Goal: Find specific page/section: Find specific page/section

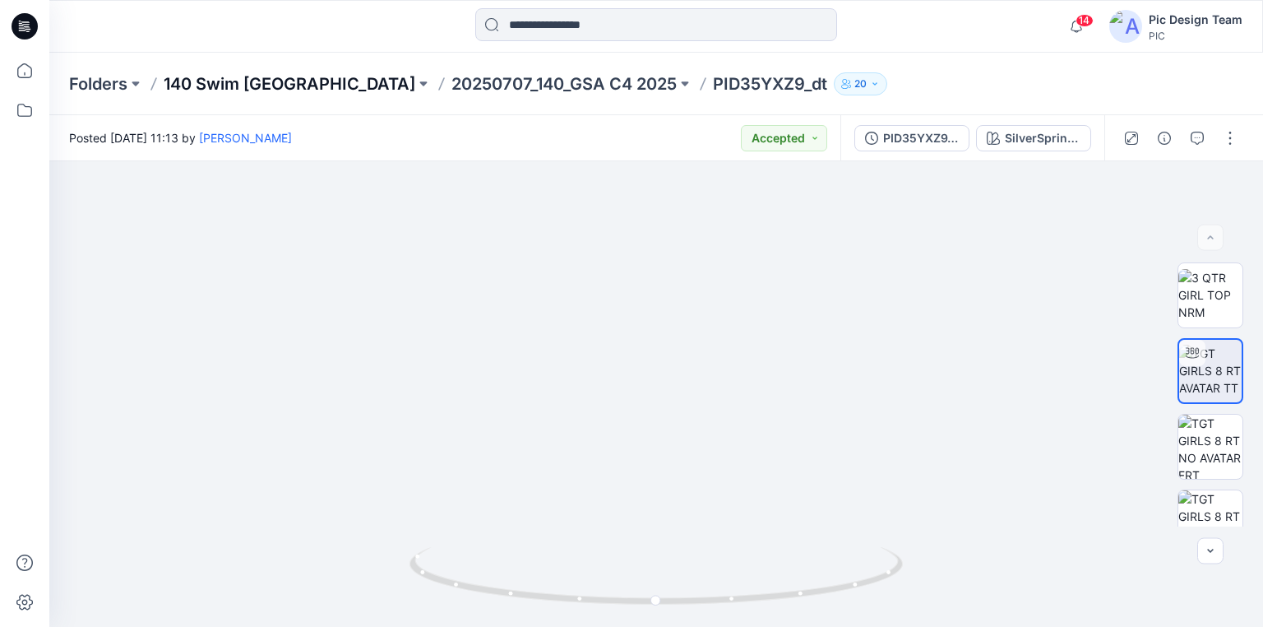
click at [243, 87] on p "140 Swim [GEOGRAPHIC_DATA]" at bounding box center [290, 83] width 252 height 23
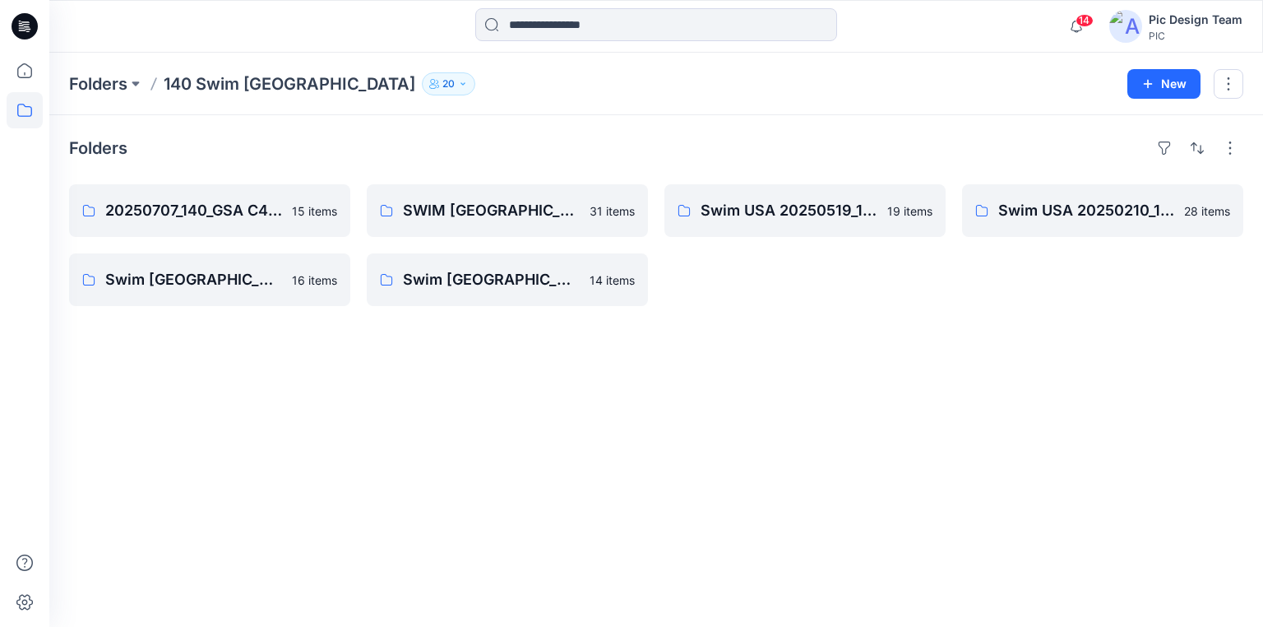
click at [30, 25] on icon at bounding box center [25, 26] width 26 height 26
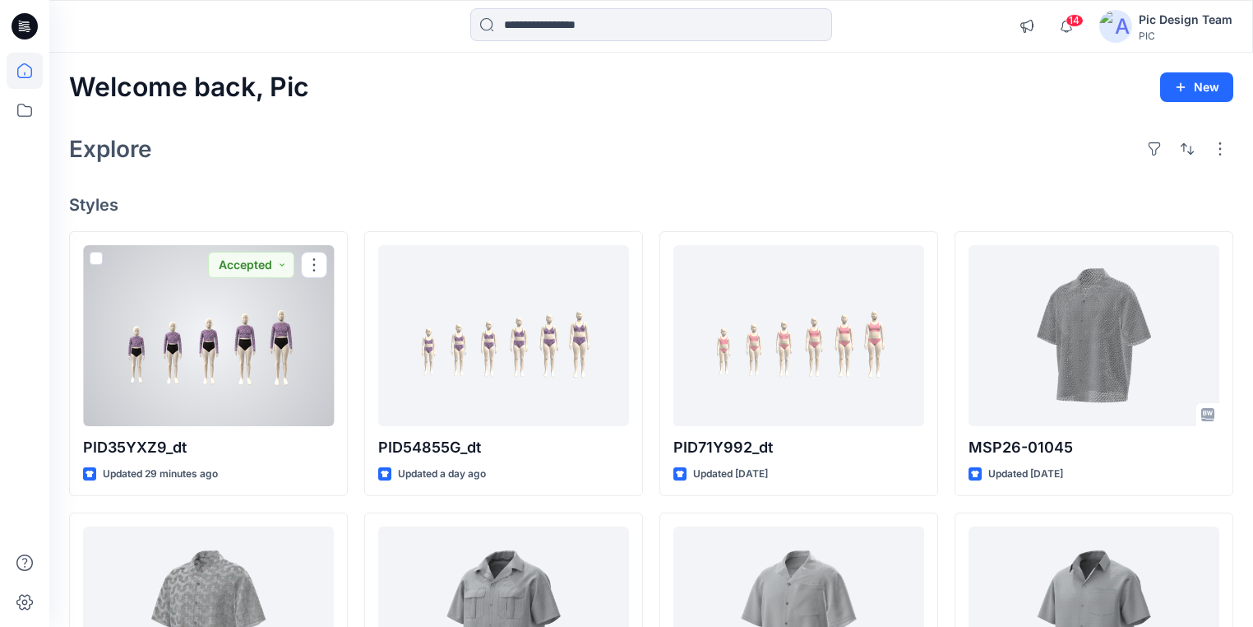
click at [218, 367] on div at bounding box center [208, 335] width 251 height 181
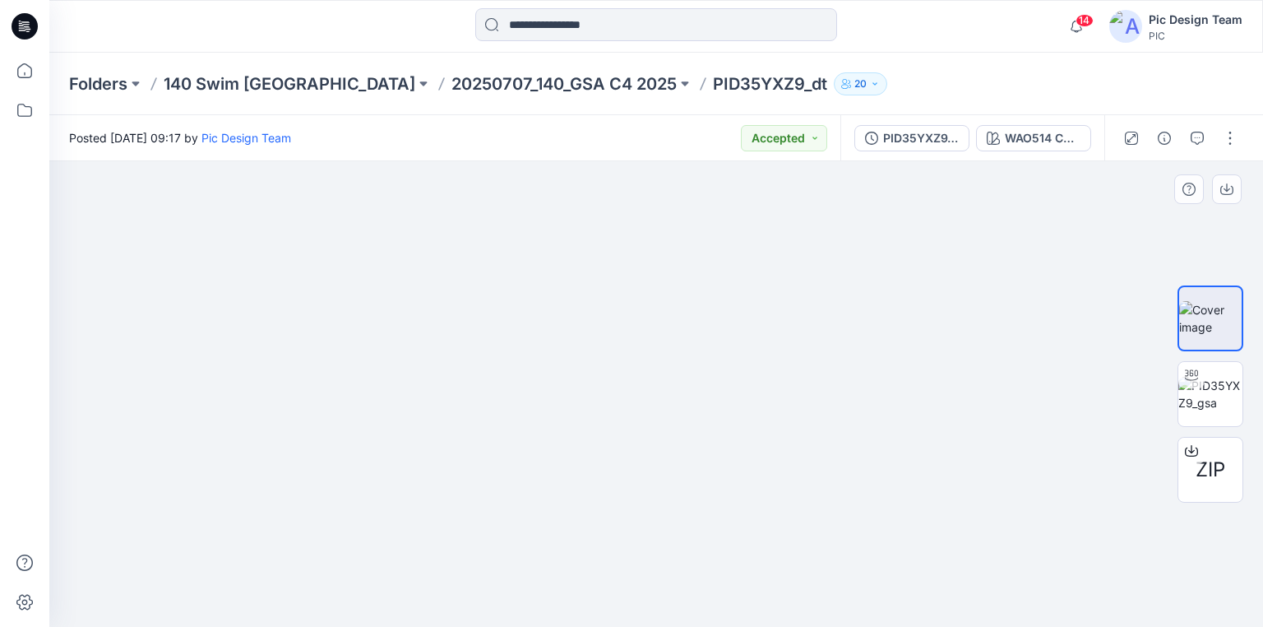
drag, startPoint x: 475, startPoint y: 470, endPoint x: 780, endPoint y: 431, distance: 306.7
drag, startPoint x: 970, startPoint y: 516, endPoint x: 465, endPoint y: 444, distance: 510.1
drag, startPoint x: 1005, startPoint y: 434, endPoint x: 669, endPoint y: 454, distance: 336.9
drag, startPoint x: 923, startPoint y: 461, endPoint x: 701, endPoint y: 461, distance: 221.2
drag, startPoint x: 997, startPoint y: 414, endPoint x: 955, endPoint y: 451, distance: 55.9
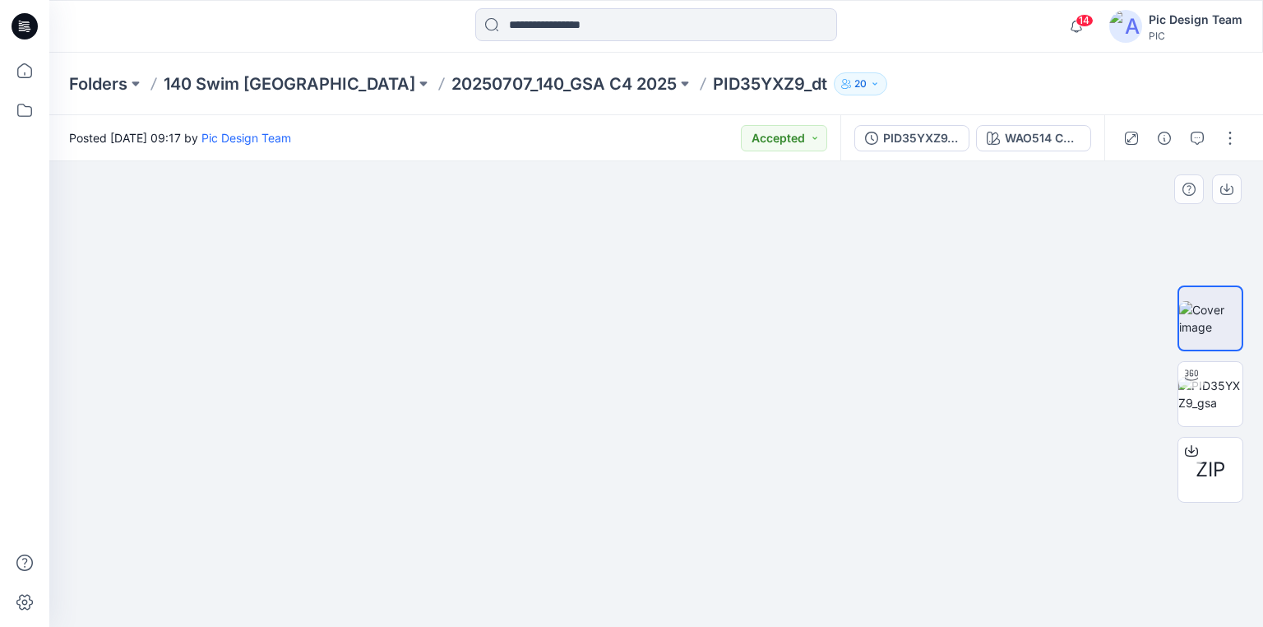
drag, startPoint x: 987, startPoint y: 419, endPoint x: 973, endPoint y: 471, distance: 53.7
drag, startPoint x: 322, startPoint y: 384, endPoint x: 474, endPoint y: 368, distance: 152.2
drag, startPoint x: 432, startPoint y: 401, endPoint x: 684, endPoint y: 406, distance: 252.5
drag, startPoint x: 400, startPoint y: 393, endPoint x: 614, endPoint y: 349, distance: 219.2
click at [1197, 391] on img at bounding box center [1210, 394] width 64 height 35
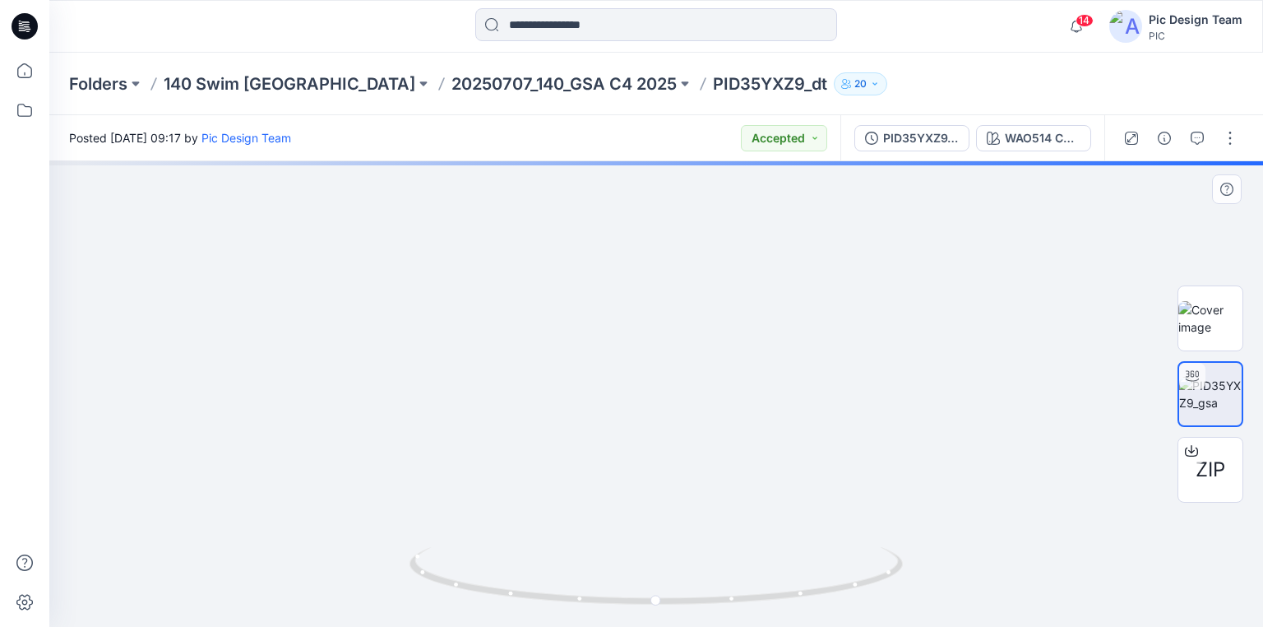
drag, startPoint x: 600, startPoint y: 429, endPoint x: 822, endPoint y: 326, distance: 245.0
drag, startPoint x: 445, startPoint y: 391, endPoint x: 760, endPoint y: 388, distance: 315.0
drag, startPoint x: 965, startPoint y: 432, endPoint x: 677, endPoint y: 408, distance: 289.6
drag, startPoint x: 772, startPoint y: 436, endPoint x: 595, endPoint y: 401, distance: 180.1
drag, startPoint x: 845, startPoint y: 475, endPoint x: 713, endPoint y: 476, distance: 131.6
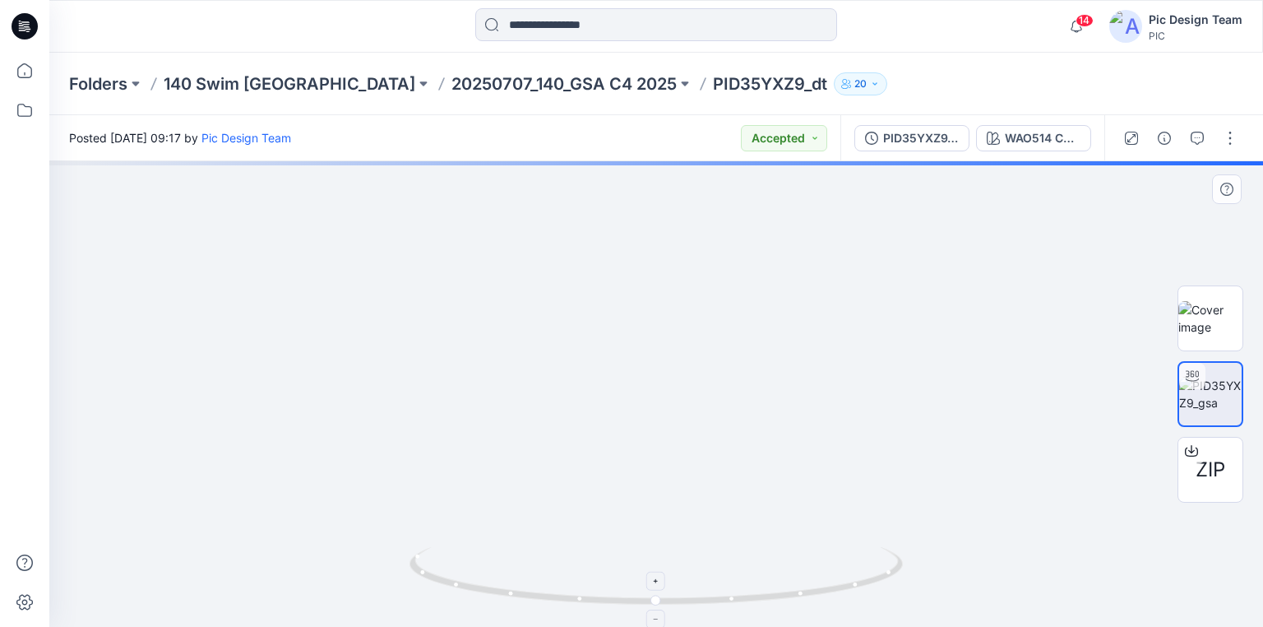
drag, startPoint x: 1041, startPoint y: 490, endPoint x: 890, endPoint y: 577, distance: 174.6
drag, startPoint x: 667, startPoint y: 437, endPoint x: 717, endPoint y: 512, distance: 90.1
drag, startPoint x: 411, startPoint y: 387, endPoint x: 783, endPoint y: 385, distance: 371.7
drag, startPoint x: 500, startPoint y: 354, endPoint x: 1011, endPoint y: 283, distance: 516.5
drag, startPoint x: 718, startPoint y: 306, endPoint x: 734, endPoint y: 289, distance: 22.7
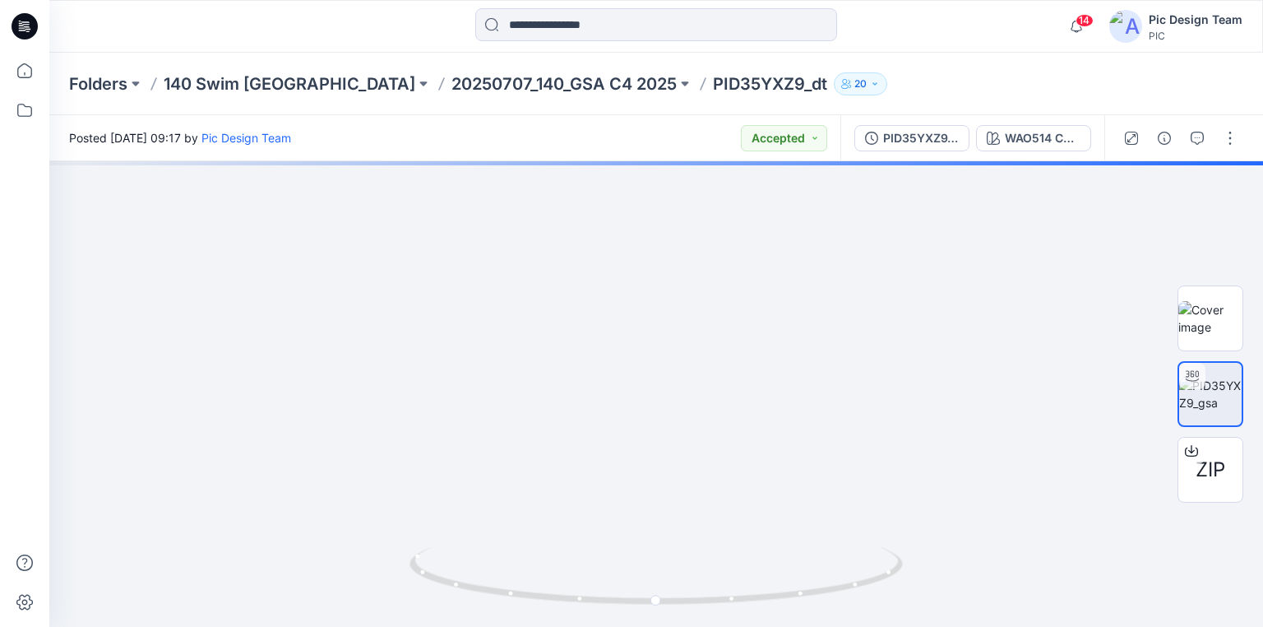
drag, startPoint x: 30, startPoint y: 23, endPoint x: 44, endPoint y: 13, distance: 17.1
click at [30, 23] on icon at bounding box center [25, 26] width 26 height 26
